Goal: Task Accomplishment & Management: Manage account settings

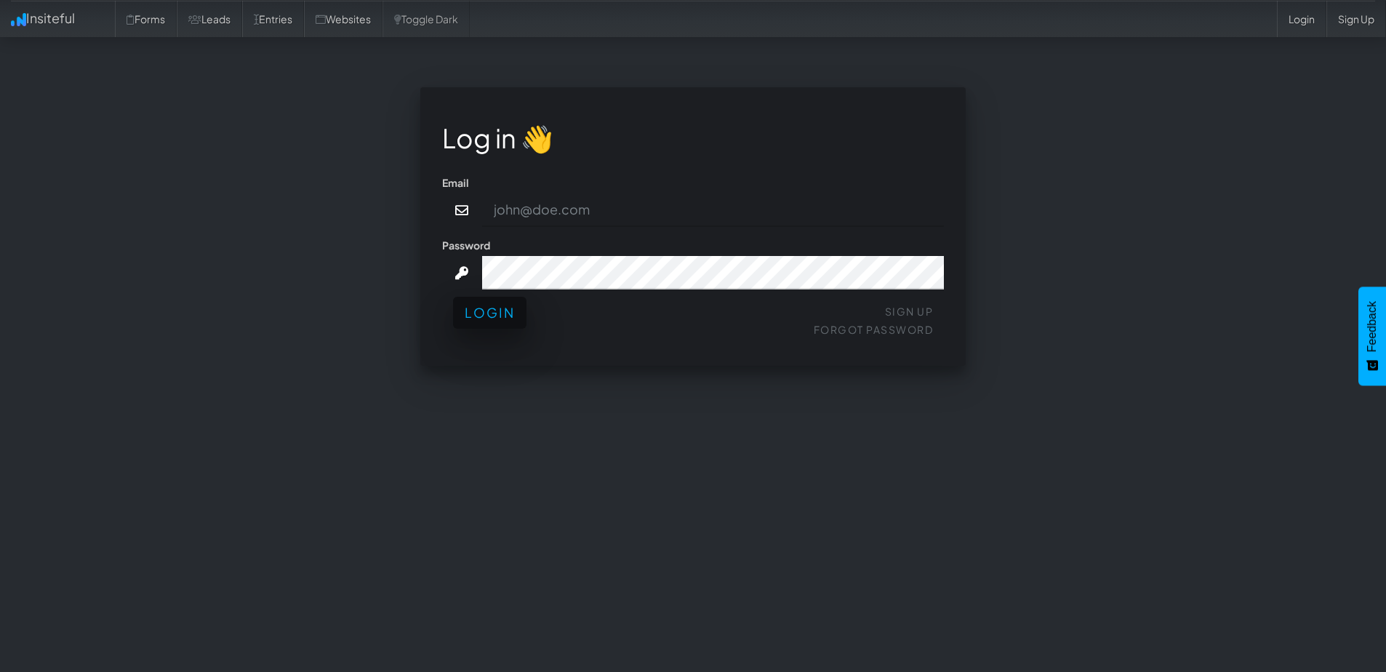
type input "Graham@Comedytheory.Tv"
click at [506, 321] on button "Login" at bounding box center [489, 313] width 73 height 32
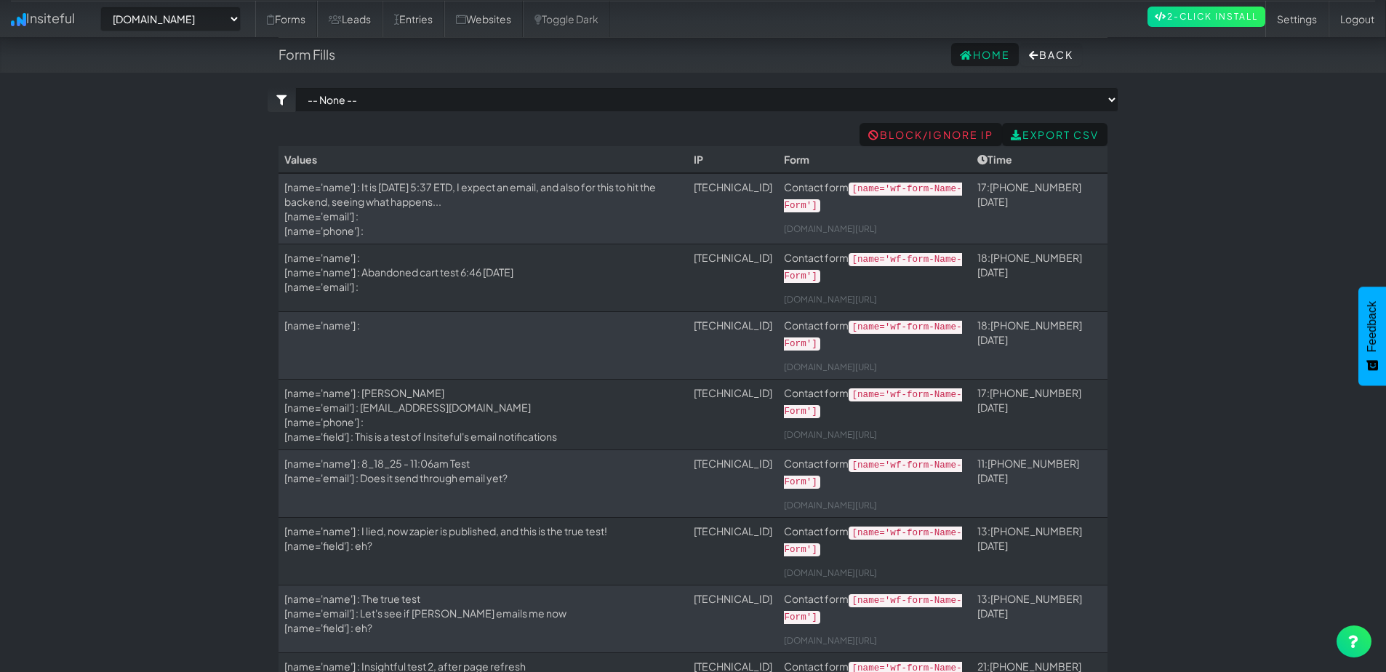
select select "2378"
click at [314, 22] on link "Forms" at bounding box center [286, 19] width 62 height 36
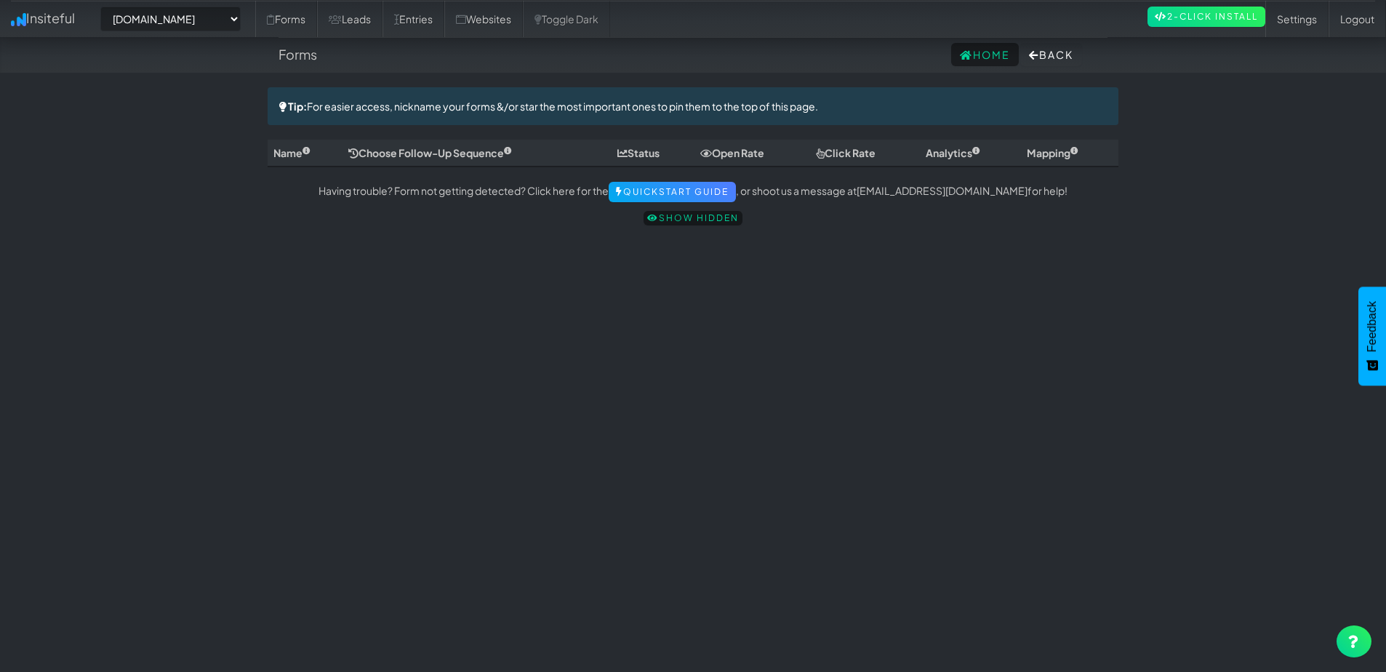
select select "2378"
click at [342, 22] on icon at bounding box center [335, 20] width 13 height 10
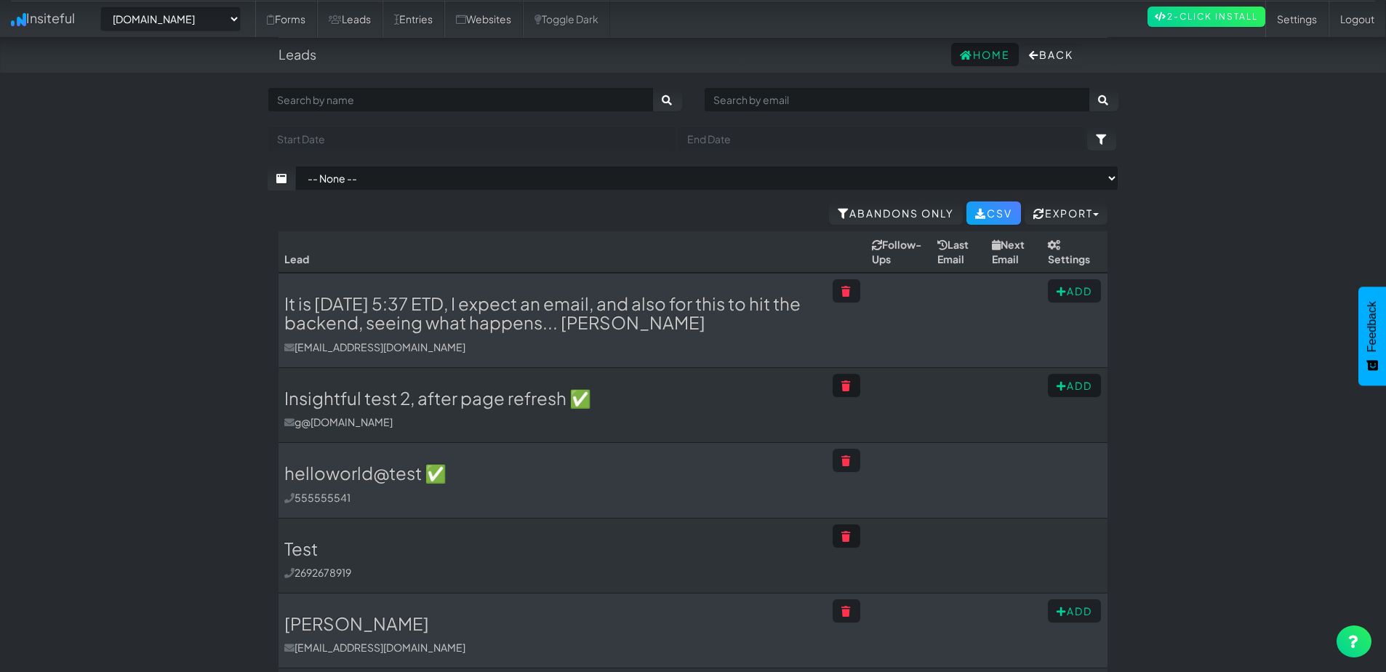
select select "2378"
click at [436, 23] on link "Entries" at bounding box center [414, 19] width 62 height 36
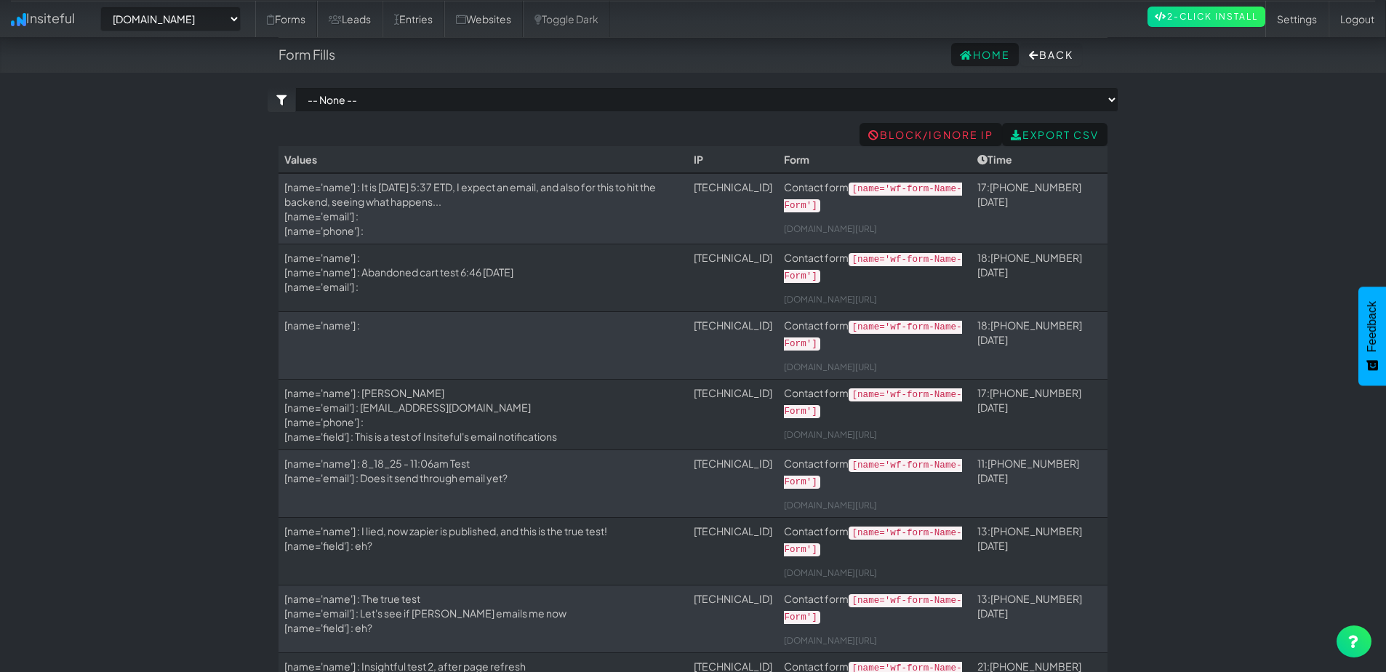
select select "2378"
click at [378, 23] on link "Leads" at bounding box center [349, 19] width 65 height 36
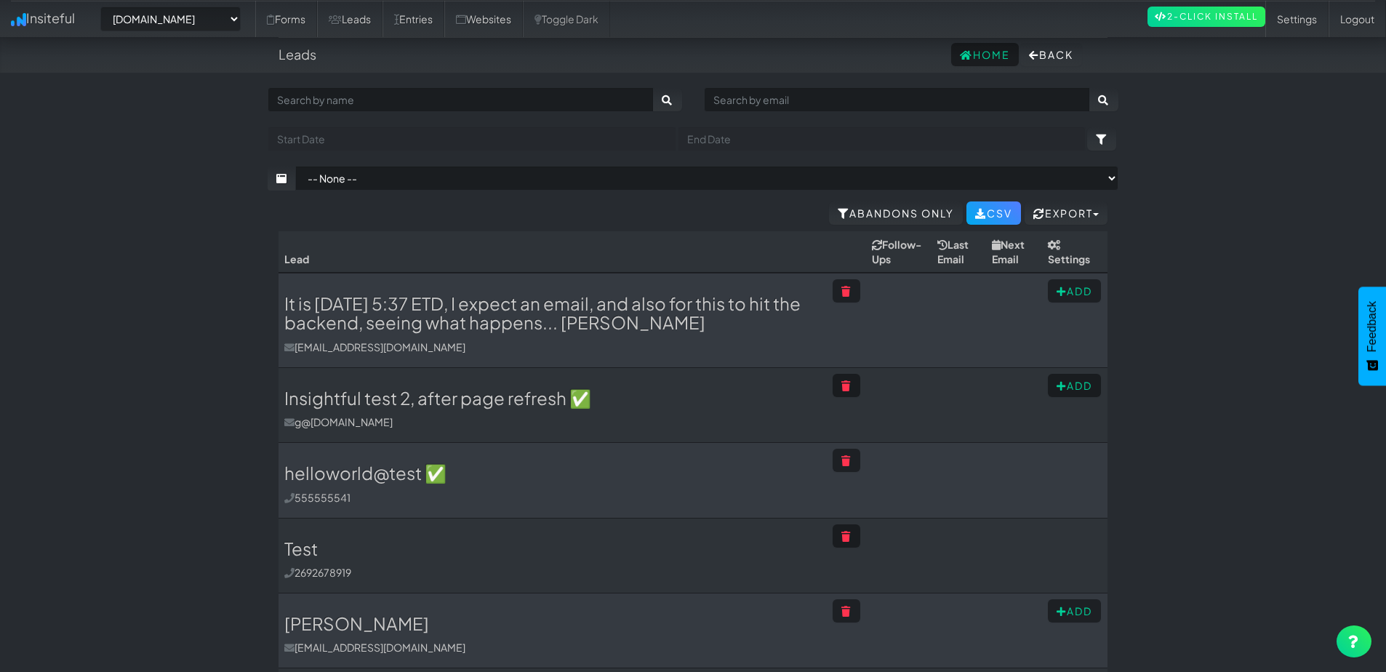
select select "2378"
click at [432, 24] on link "Entries" at bounding box center [414, 19] width 62 height 36
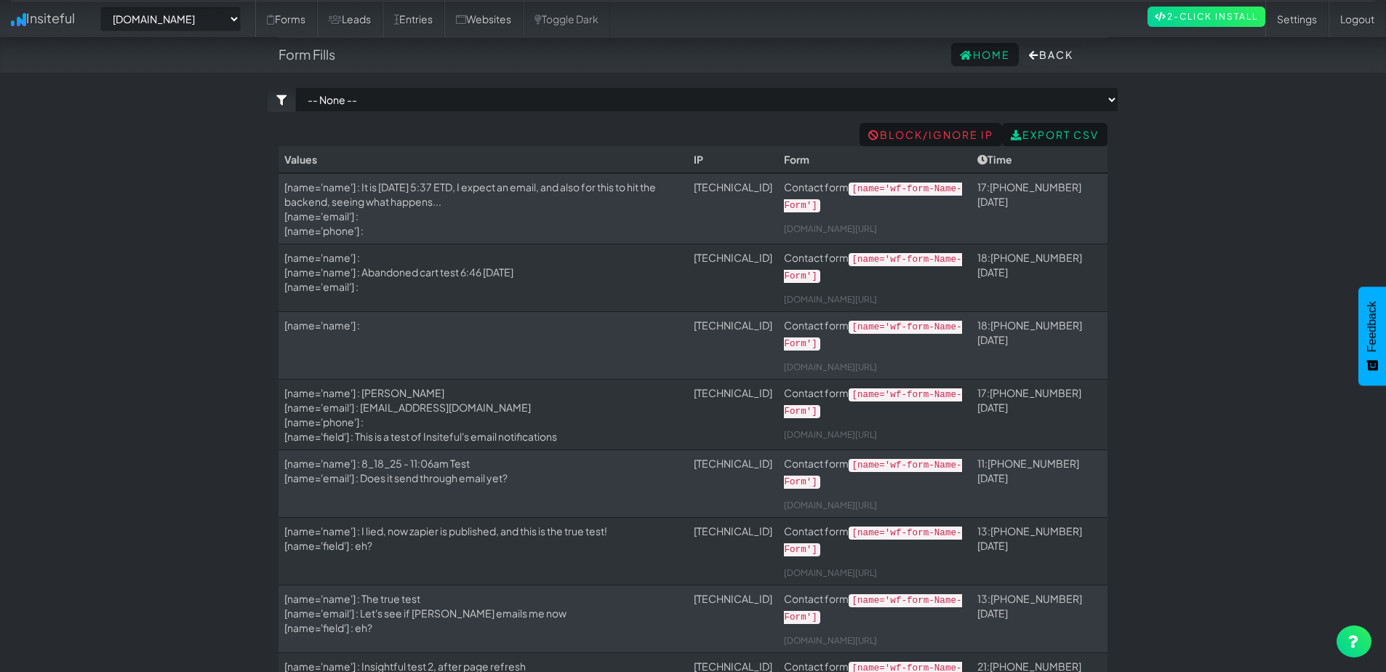
select select "2378"
click at [507, 23] on link "Websites" at bounding box center [483, 19] width 79 height 36
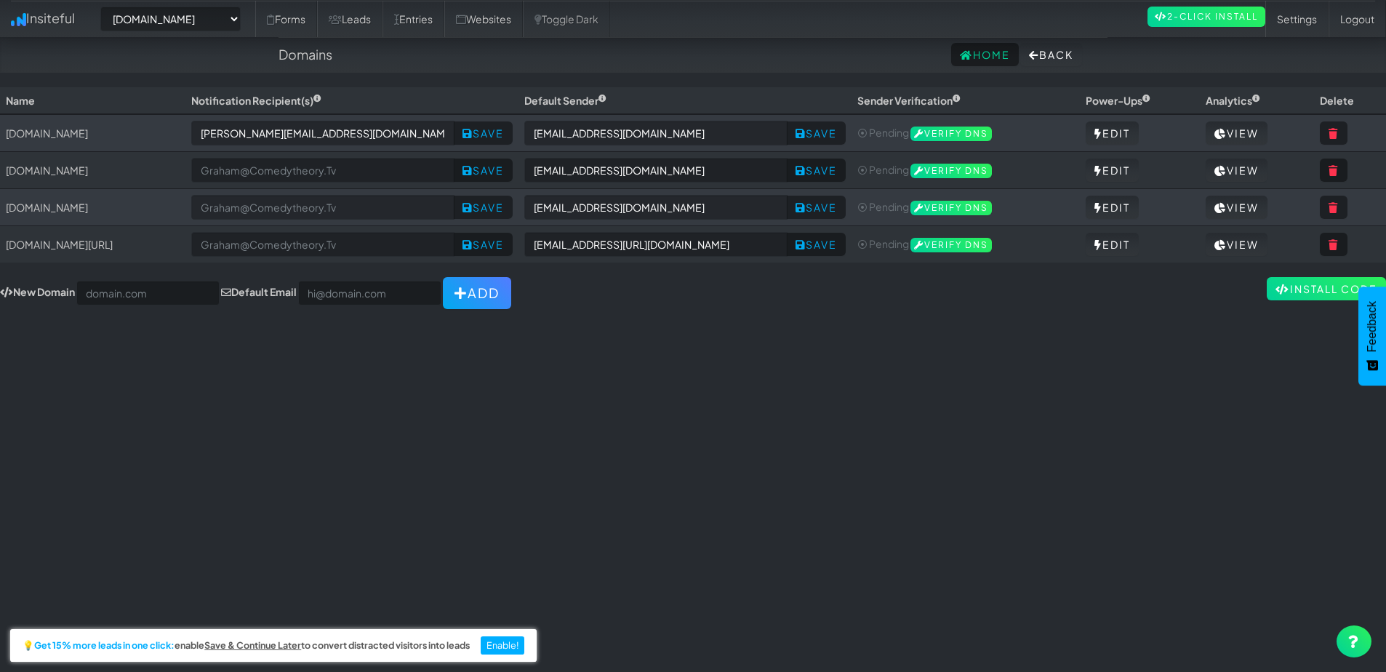
select select "2378"
drag, startPoint x: 4, startPoint y: 196, endPoint x: 34, endPoint y: 204, distance: 31.4
click at [4, 196] on td "[DOMAIN_NAME]" at bounding box center [92, 207] width 185 height 37
click at [194, 378] on div "Toggle navigation Insiteful -- None -- cal.com/comedytheory cal.com app.cal.com…" at bounding box center [693, 372] width 1386 height 571
click at [305, 23] on link "Forms" at bounding box center [286, 19] width 62 height 36
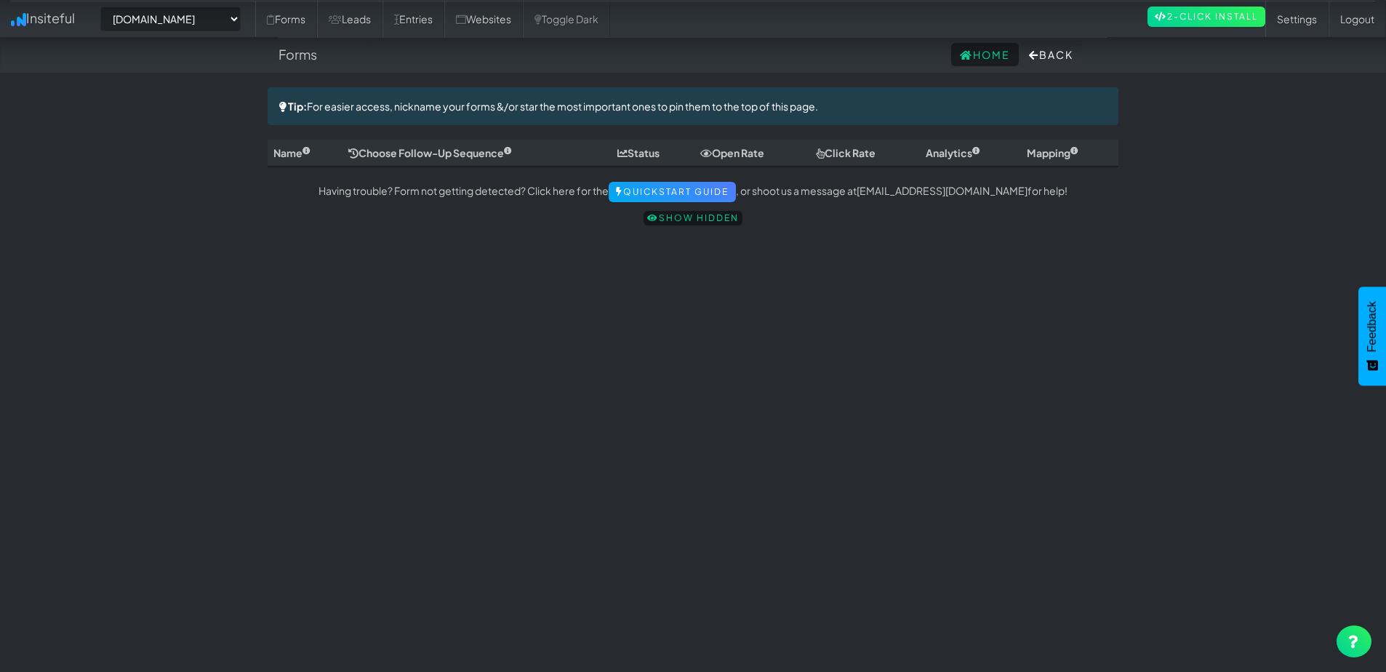
select select "2378"
click at [373, 23] on link "Leads" at bounding box center [349, 19] width 65 height 36
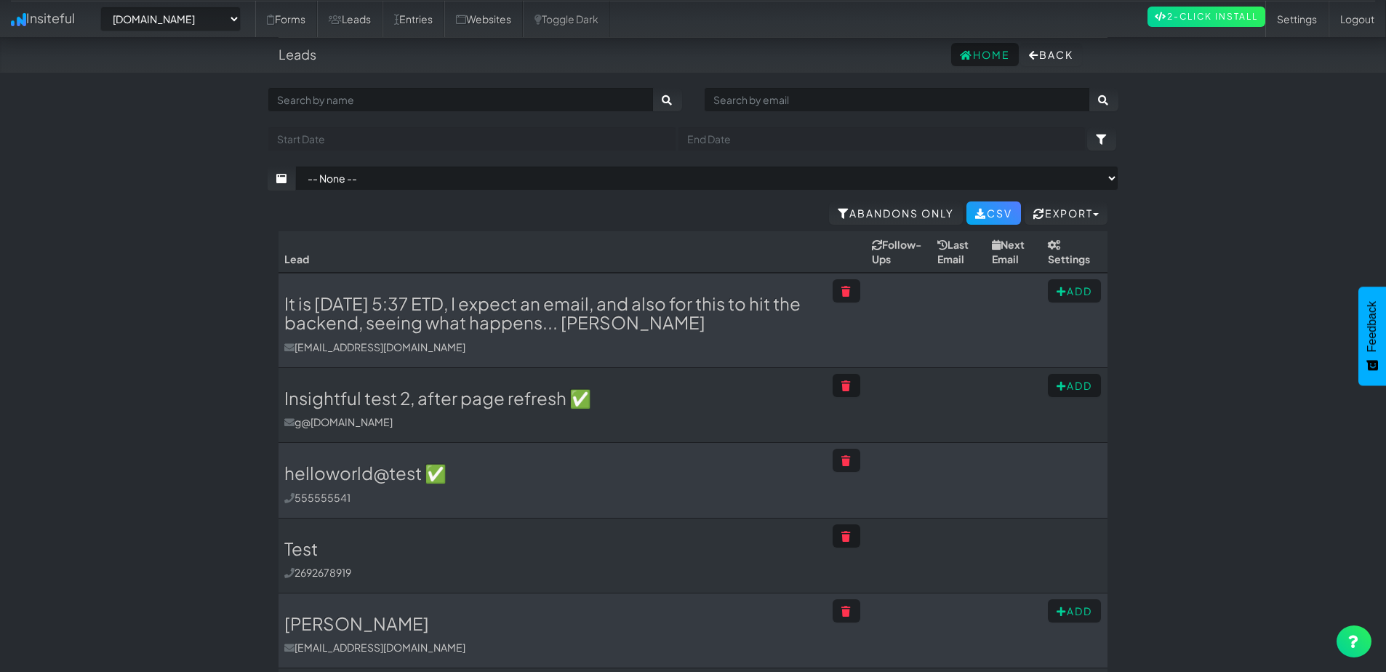
select select "2378"
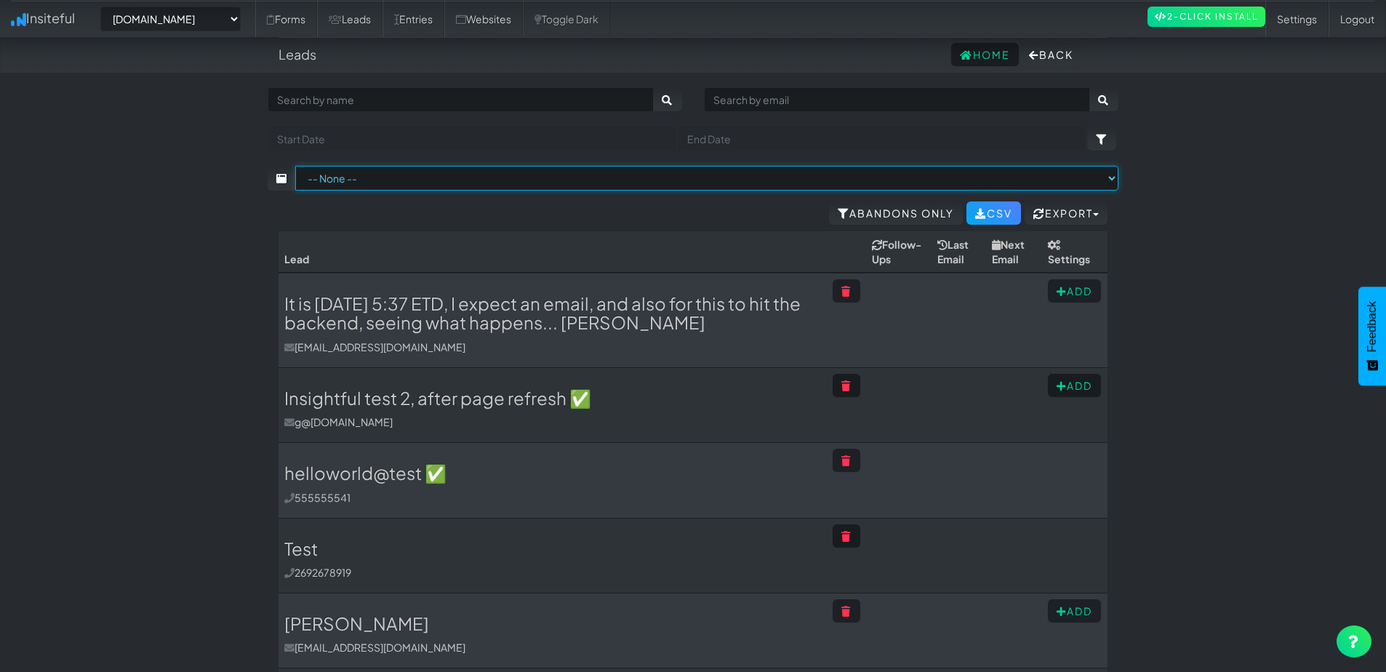
click at [666, 179] on select "-- None -- Contact form (comedytheory.tv/contact[name='wf-form-Name-Form'])" at bounding box center [706, 178] width 823 height 25
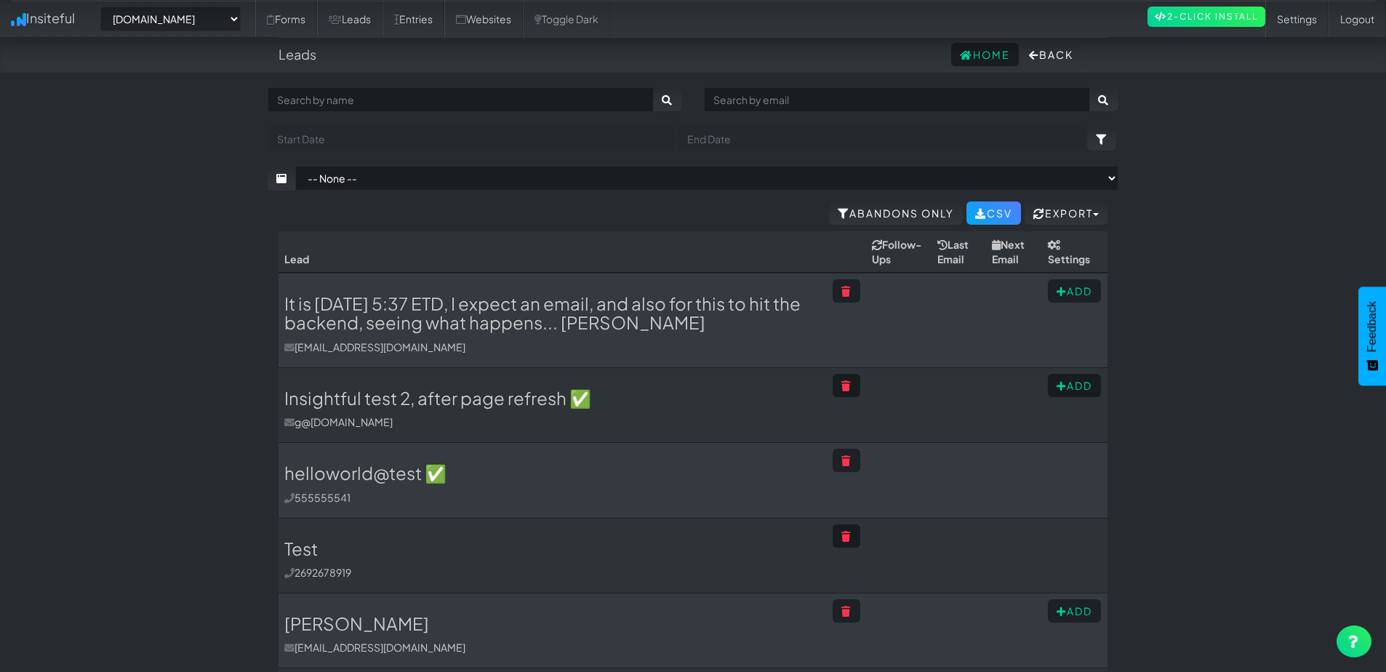
click at [1093, 263] on th "Settings" at bounding box center [1075, 251] width 66 height 41
click at [1056, 250] on icon at bounding box center [1054, 245] width 13 height 10
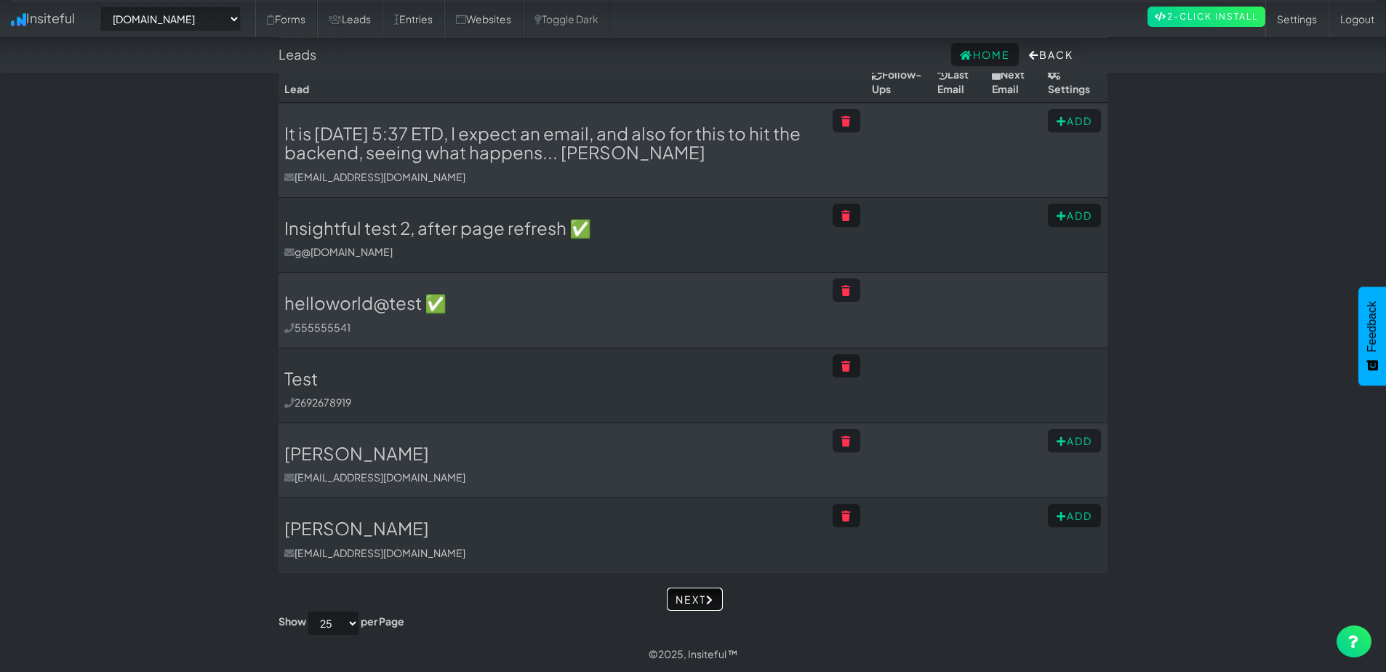
click at [695, 602] on link "Next" at bounding box center [695, 599] width 56 height 23
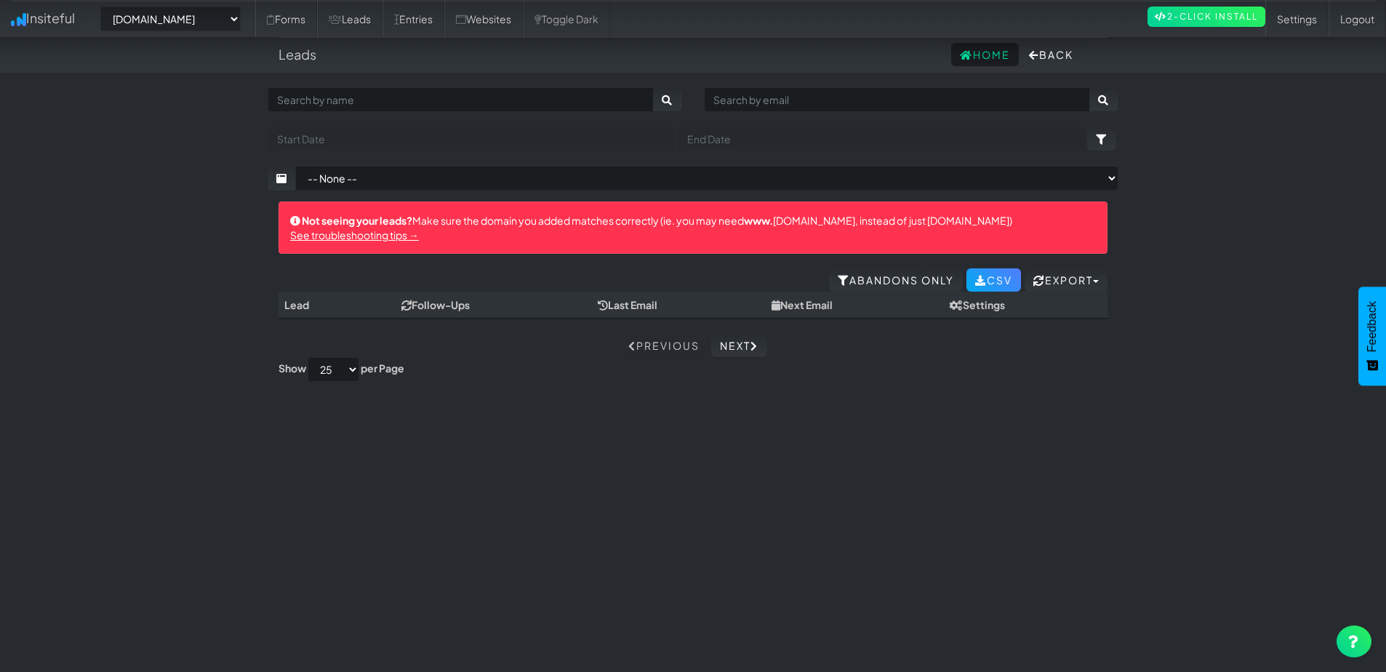
select select "2378"
click at [392, 234] on link "See troubleshooting tips →" at bounding box center [354, 234] width 129 height 13
click at [444, 20] on link "Entries" at bounding box center [414, 19] width 62 height 36
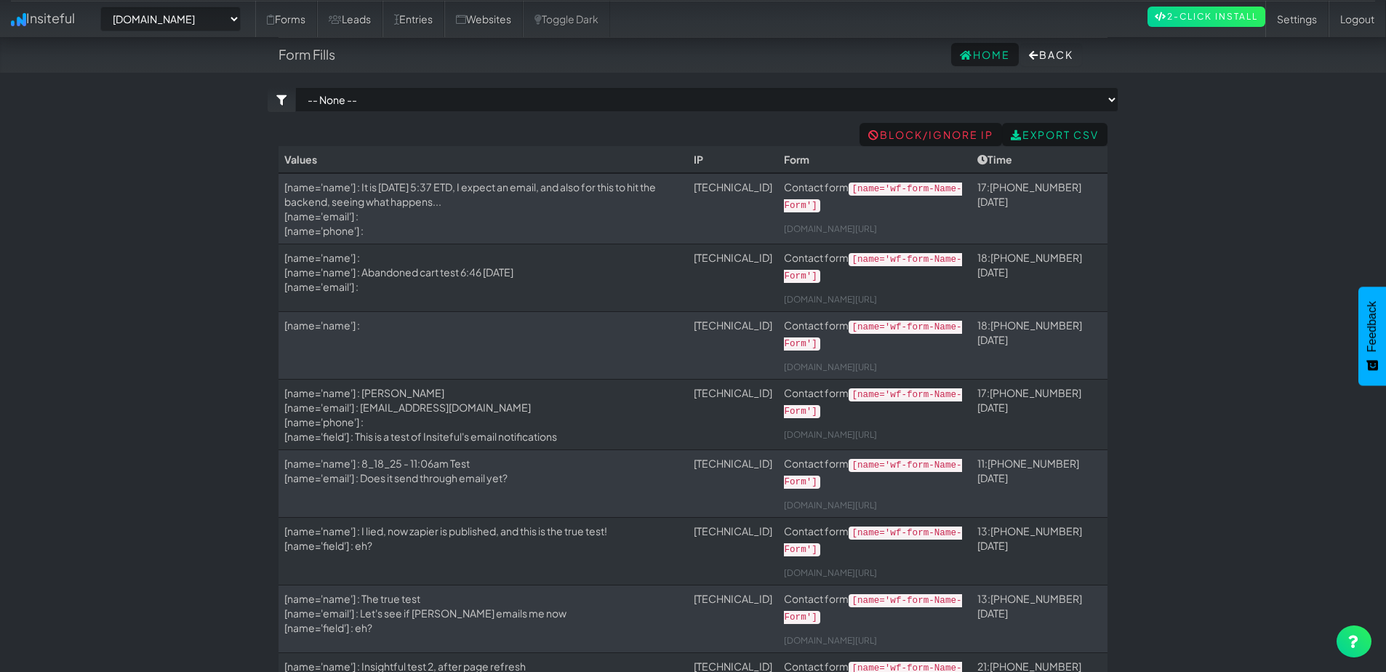
select select "2378"
click at [442, 17] on link "Entries" at bounding box center [414, 19] width 62 height 36
select select "2378"
click at [371, 15] on link "Leads" at bounding box center [349, 19] width 65 height 36
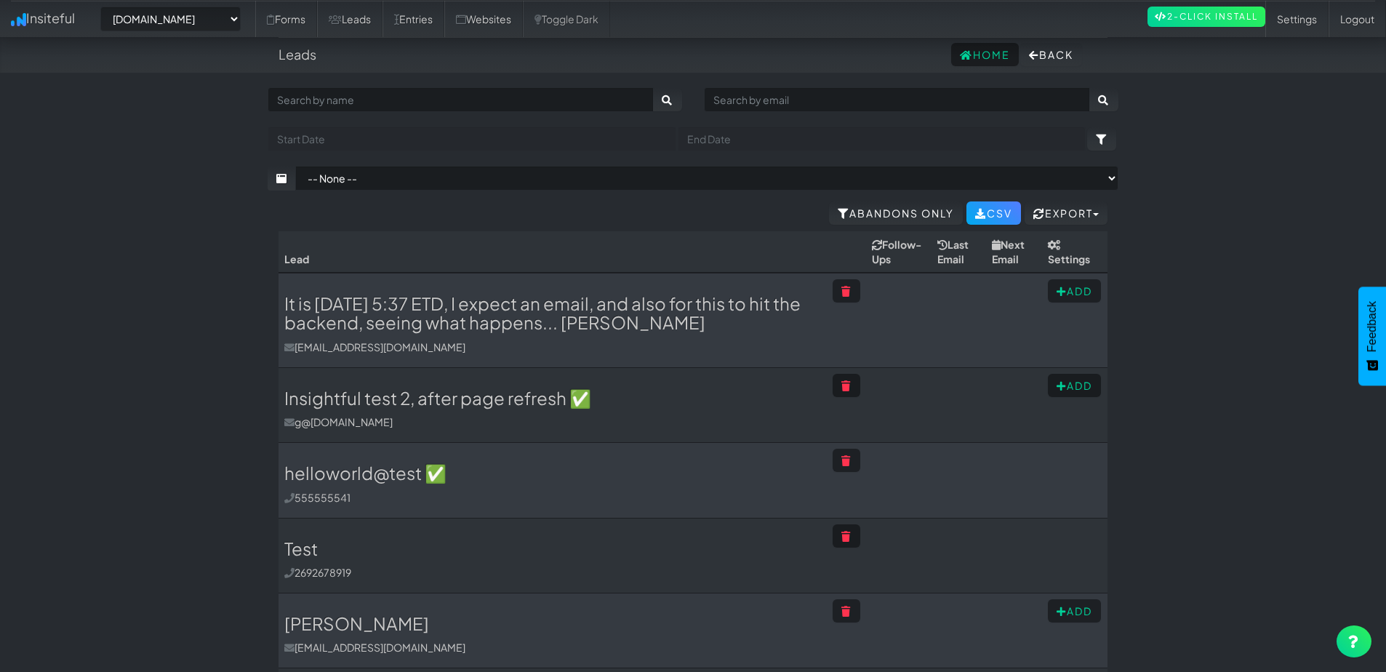
select select "2378"
drag, startPoint x: 1065, startPoint y: 260, endPoint x: 1050, endPoint y: 260, distance: 14.6
click at [1061, 260] on th "Settings" at bounding box center [1075, 251] width 66 height 41
click at [918, 301] on td at bounding box center [898, 320] width 65 height 95
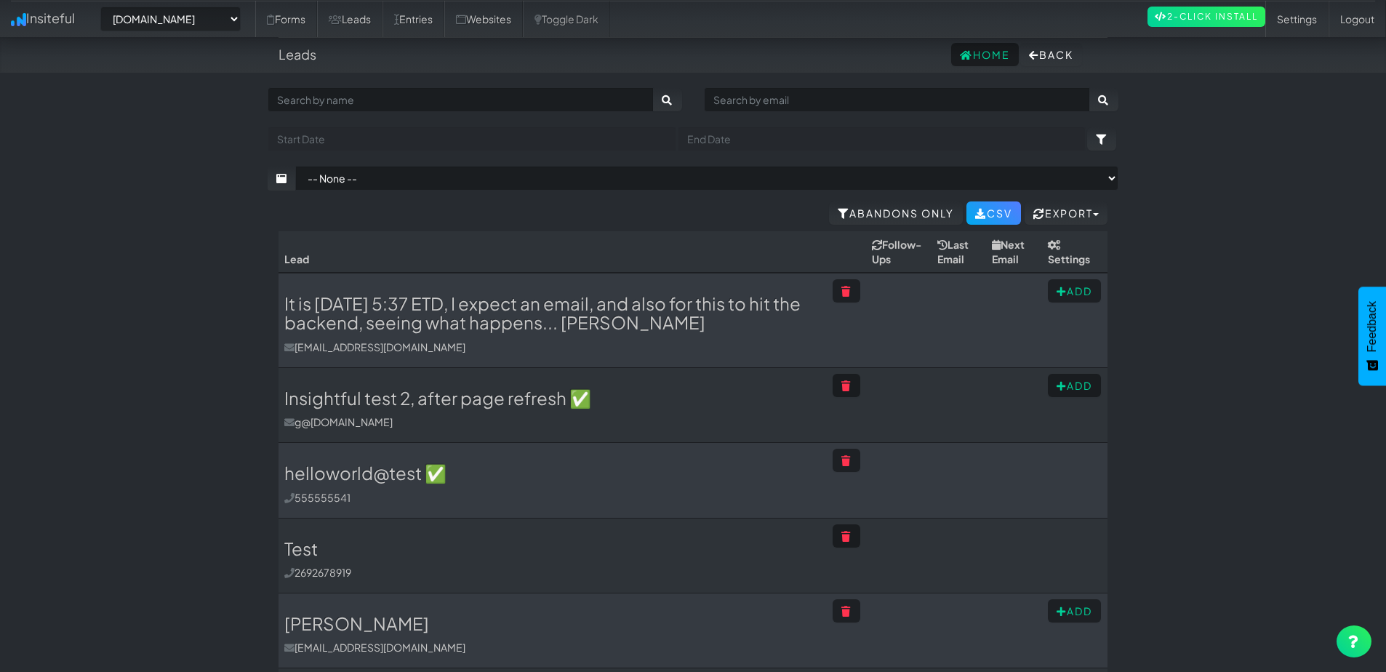
click at [1052, 250] on icon at bounding box center [1054, 245] width 13 height 10
drag, startPoint x: 1052, startPoint y: 260, endPoint x: 1093, endPoint y: 263, distance: 41.6
click at [1063, 260] on th "Settings" at bounding box center [1075, 251] width 66 height 41
click at [1064, 260] on th "Settings" at bounding box center [1075, 251] width 66 height 41
click at [867, 212] on link "Abandons Only" at bounding box center [896, 212] width 134 height 23
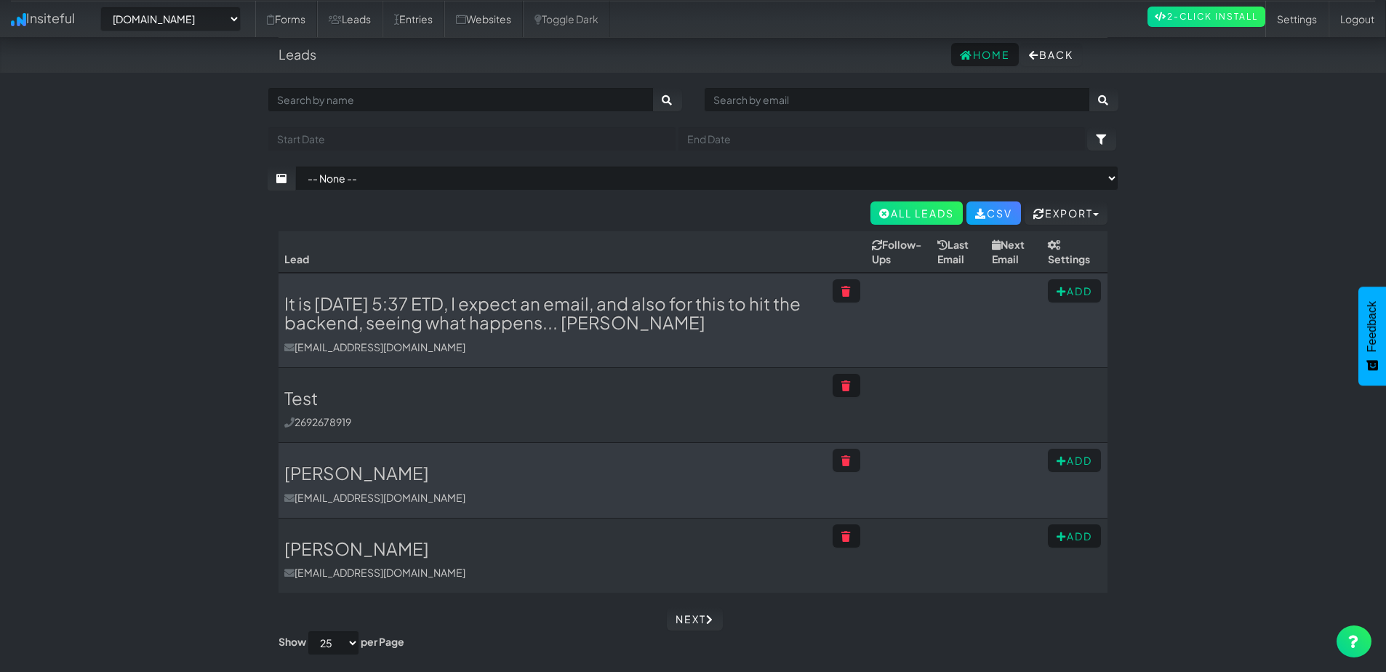
select select "2378"
click at [430, 19] on link "Entries" at bounding box center [414, 19] width 62 height 36
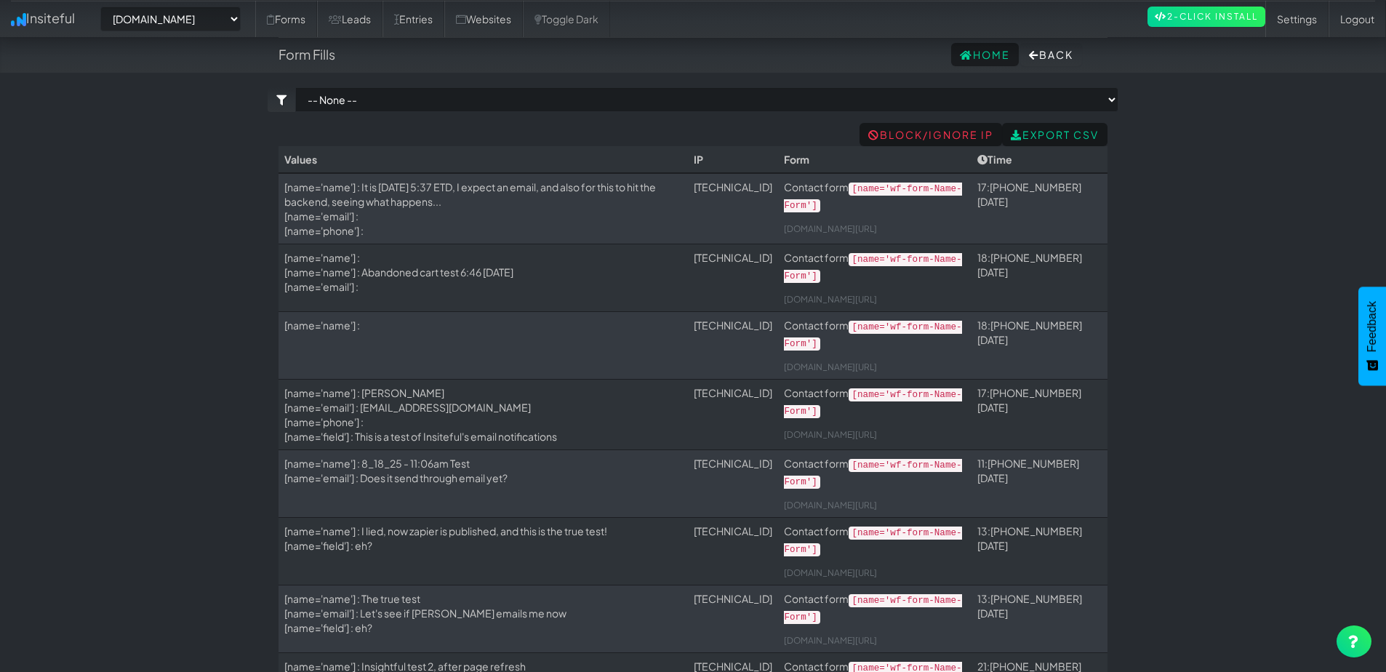
select select "2378"
